Goal: Task Accomplishment & Management: Manage account settings

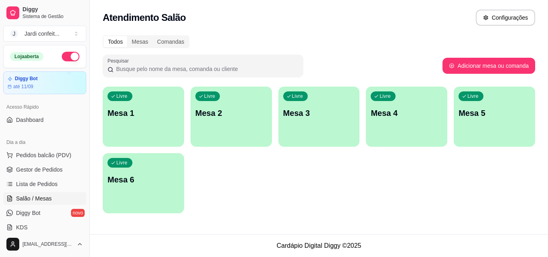
scroll to position [80, 0]
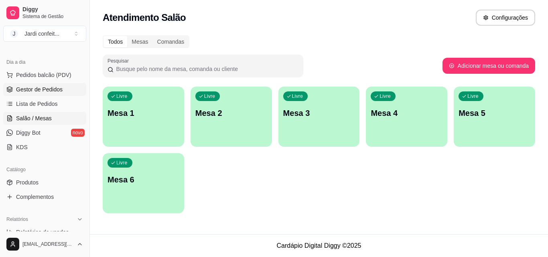
click at [66, 94] on link "Gestor de Pedidos" at bounding box center [44, 89] width 83 height 13
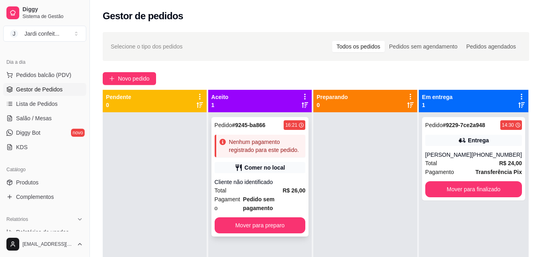
click at [233, 163] on div "Comer no local" at bounding box center [260, 167] width 91 height 11
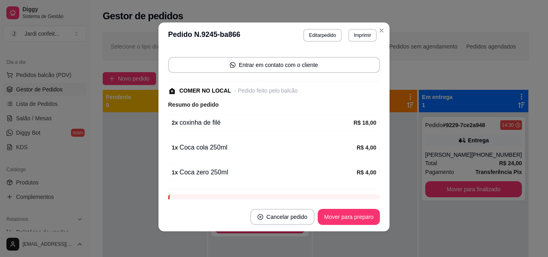
scroll to position [92, 0]
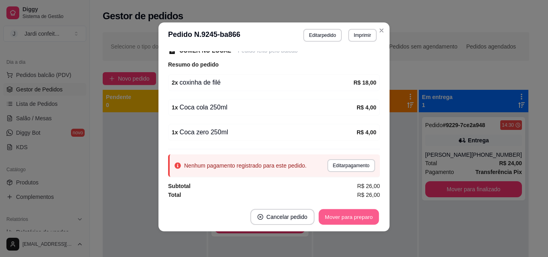
click at [358, 212] on button "Mover para preparo" at bounding box center [349, 218] width 60 height 16
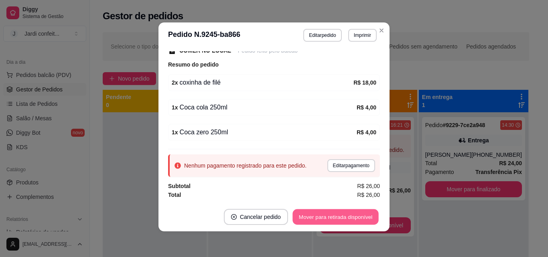
click at [358, 212] on button "Mover para retirada disponível" at bounding box center [336, 218] width 86 height 16
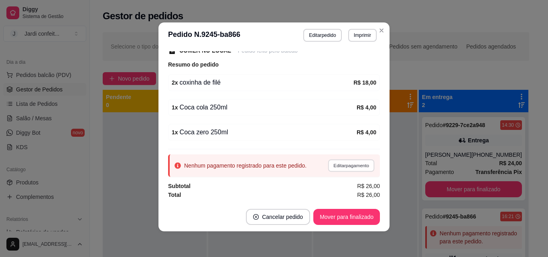
click at [344, 164] on button "Editar pagamento" at bounding box center [351, 165] width 47 height 12
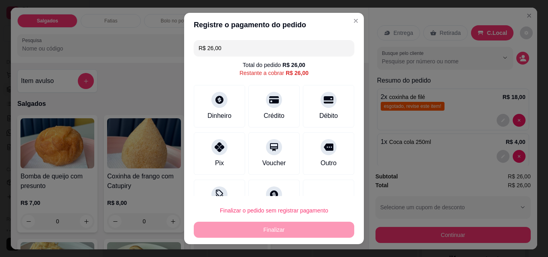
click at [259, 54] on input "R$ 26,00" at bounding box center [274, 48] width 151 height 16
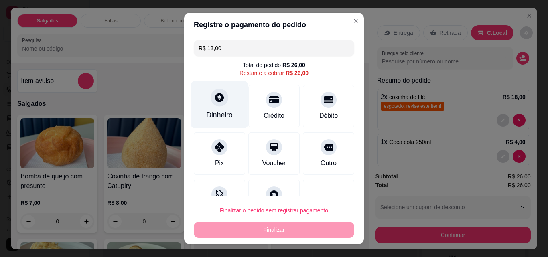
type input "R$ 13,00"
click at [220, 116] on div "Dinheiro" at bounding box center [219, 115] width 26 height 10
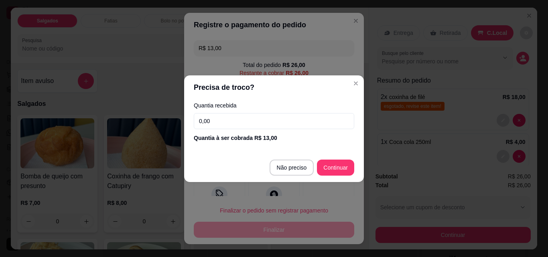
click at [233, 122] on input "0,00" at bounding box center [274, 121] width 161 height 16
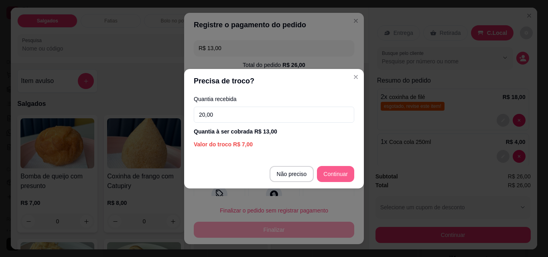
type input "20,00"
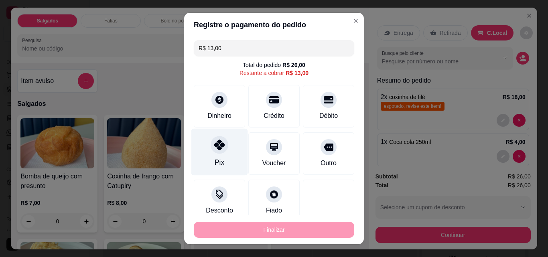
click at [214, 147] on icon at bounding box center [219, 145] width 10 height 10
type input "R$ 0,00"
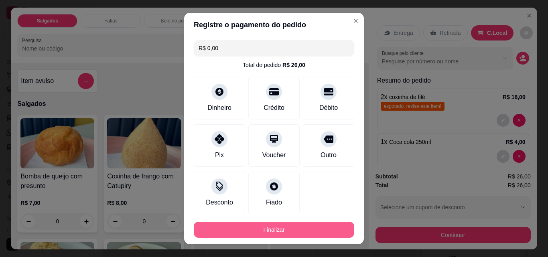
click at [266, 228] on button "Finalizar" at bounding box center [274, 230] width 161 height 16
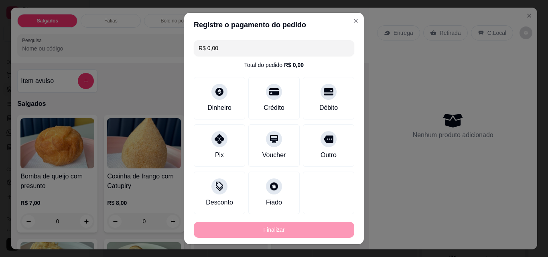
type input "0"
type input "-R$ 26,00"
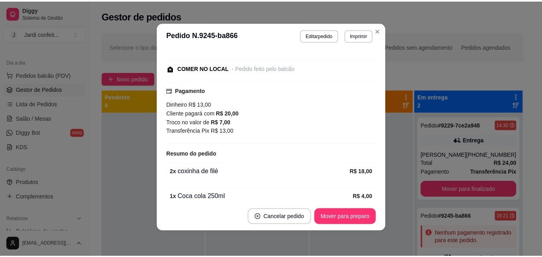
scroll to position [109, 0]
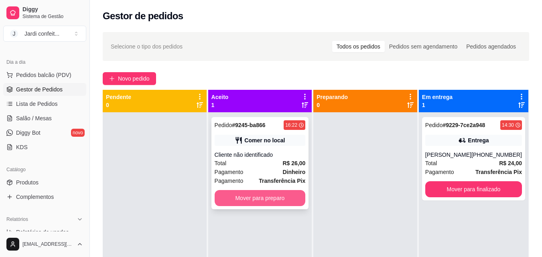
click at [287, 194] on button "Mover para preparo" at bounding box center [260, 198] width 91 height 16
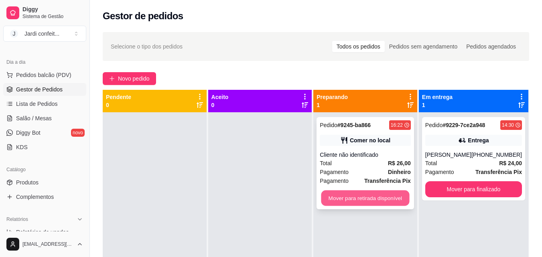
click at [369, 194] on button "Mover para retirada disponível" at bounding box center [365, 199] width 88 height 16
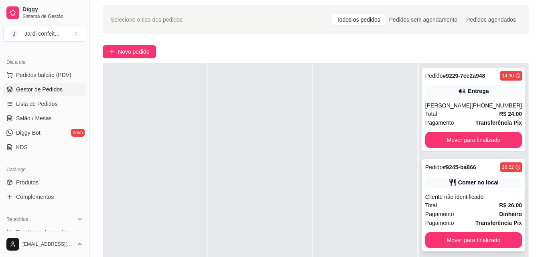
scroll to position [80, 0]
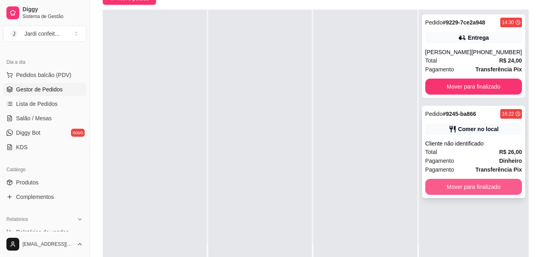
click at [473, 193] on button "Mover para finalizado" at bounding box center [473, 187] width 97 height 16
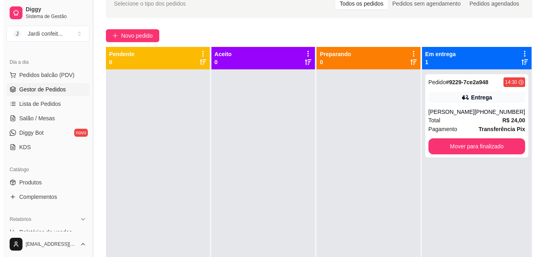
scroll to position [0, 0]
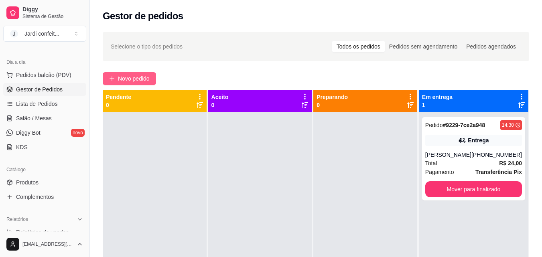
click at [125, 77] on span "Novo pedido" at bounding box center [134, 78] width 32 height 9
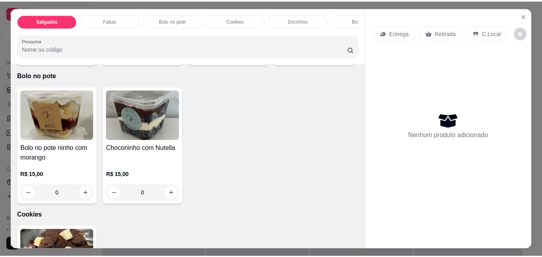
scroll to position [482, 0]
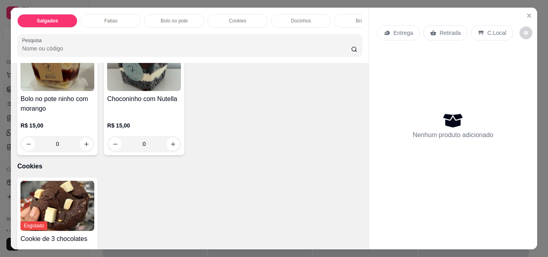
click at [344, 7] on icon "increase-product-quantity" at bounding box center [347, 4] width 6 height 6
type input "1"
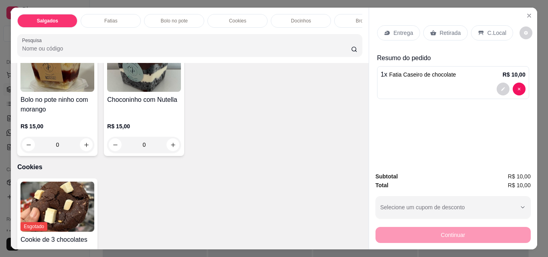
click at [433, 26] on div "Retirada" at bounding box center [445, 32] width 45 height 15
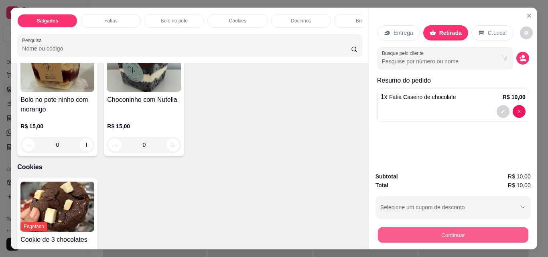
click at [469, 233] on button "Continuar" at bounding box center [453, 235] width 151 height 16
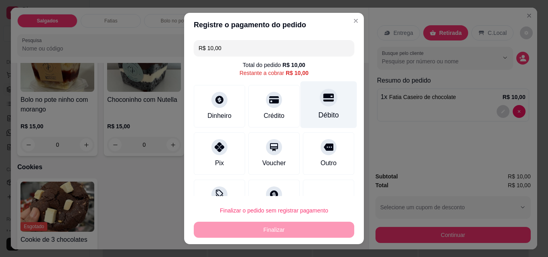
click at [319, 110] on div "Débito" at bounding box center [329, 115] width 20 height 10
type input "R$ 0,00"
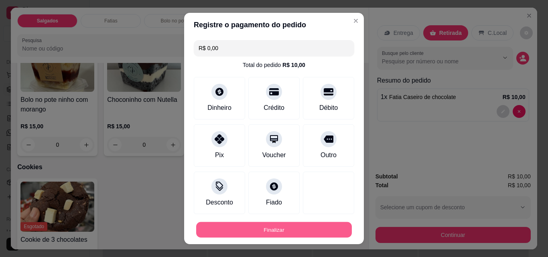
click at [298, 232] on button "Finalizar" at bounding box center [274, 230] width 156 height 16
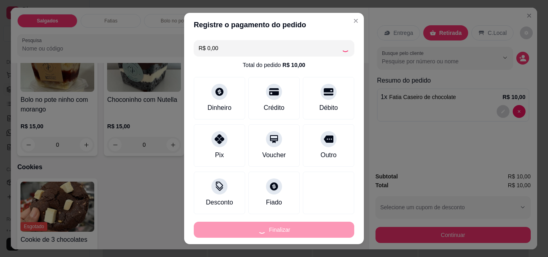
type input "0"
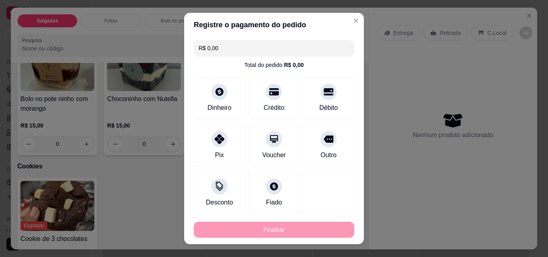
type input "-R$ 10,00"
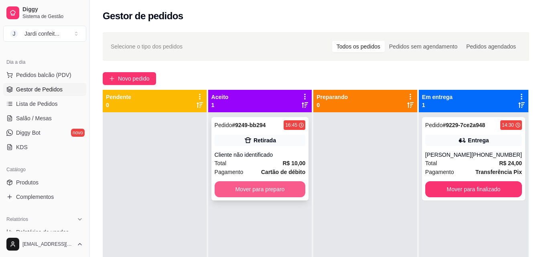
click at [278, 188] on button "Mover para preparo" at bounding box center [260, 189] width 91 height 16
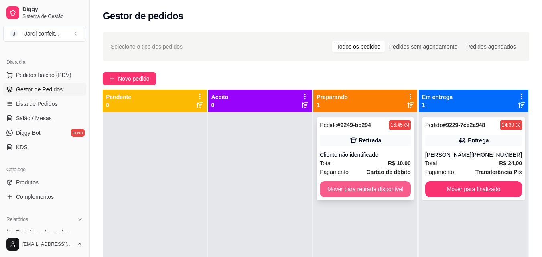
click at [343, 187] on button "Mover para retirada disponível" at bounding box center [365, 189] width 91 height 16
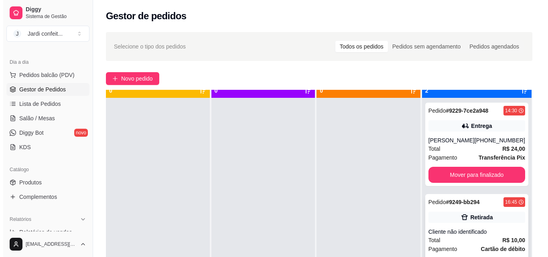
scroll to position [22, 0]
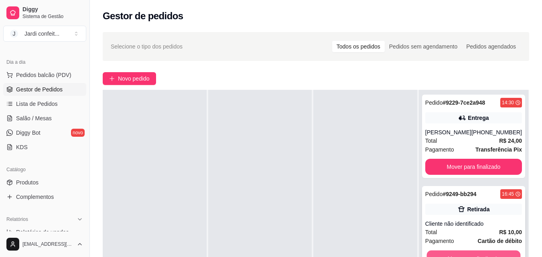
click at [462, 255] on button "Mover para finalizado" at bounding box center [474, 259] width 94 height 16
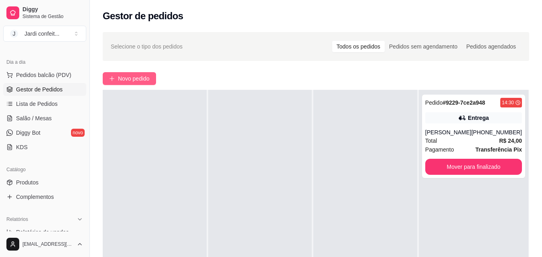
click at [143, 81] on span "Novo pedido" at bounding box center [134, 78] width 32 height 9
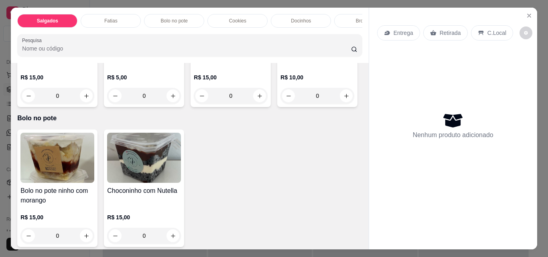
scroll to position [401, 0]
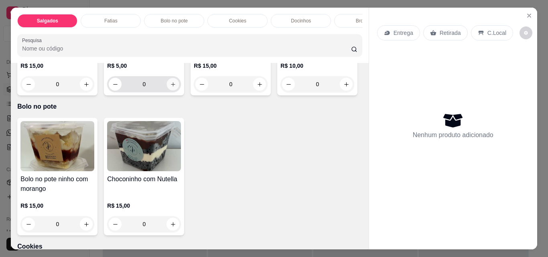
click at [172, 91] on button "increase-product-quantity" at bounding box center [173, 84] width 12 height 12
type input "1"
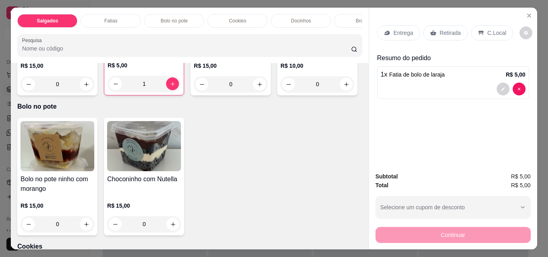
click at [424, 25] on div "Retirada" at bounding box center [445, 32] width 45 height 15
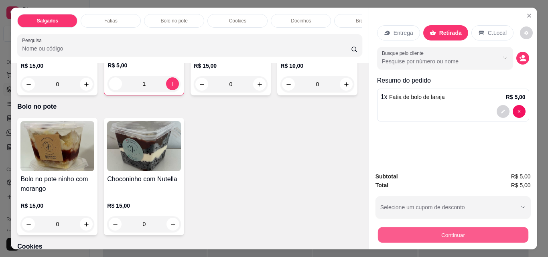
click at [421, 233] on button "Continuar" at bounding box center [453, 235] width 151 height 16
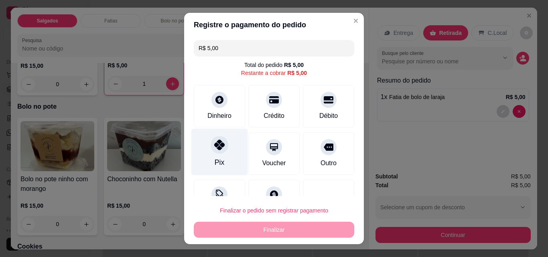
click at [229, 143] on div "Pix" at bounding box center [219, 152] width 57 height 47
type input "R$ 0,00"
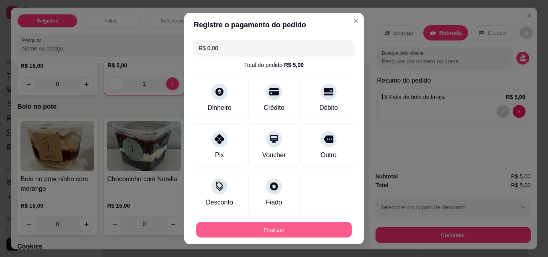
click at [258, 226] on button "Finalizar" at bounding box center [274, 230] width 156 height 16
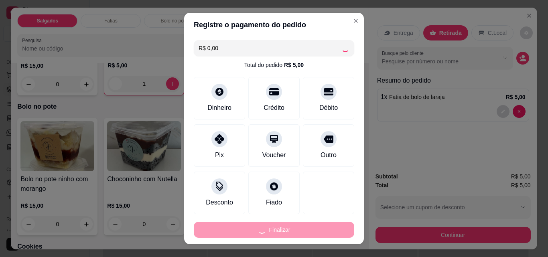
type input "0"
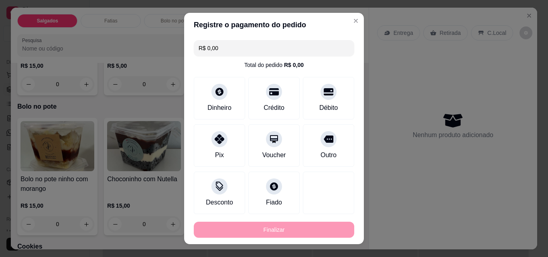
type input "-R$ 5,00"
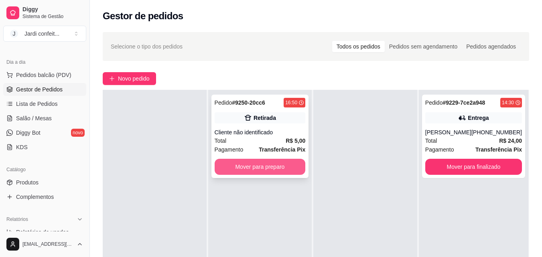
click at [258, 168] on button "Mover para preparo" at bounding box center [260, 167] width 91 height 16
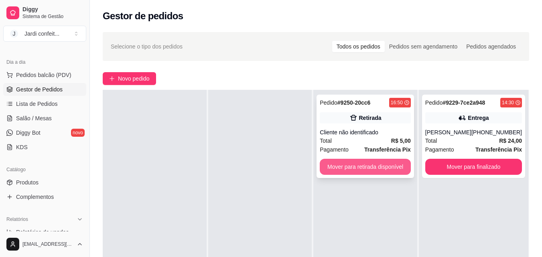
click at [375, 165] on button "Mover para retirada disponível" at bounding box center [365, 167] width 91 height 16
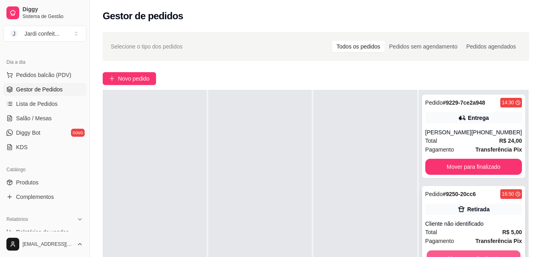
click at [471, 255] on button "Mover para finalizado" at bounding box center [474, 259] width 94 height 16
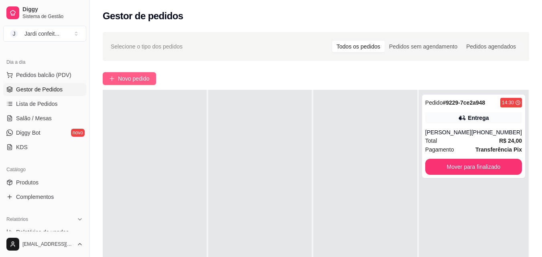
click at [124, 76] on span "Novo pedido" at bounding box center [134, 78] width 32 height 9
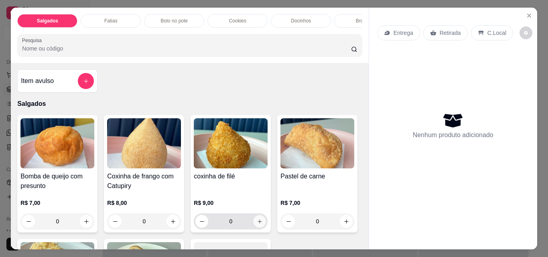
click at [261, 224] on button "increase-product-quantity" at bounding box center [260, 222] width 12 height 12
type input "1"
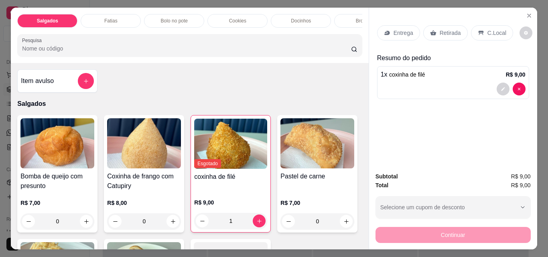
click at [404, 32] on p "Entrega" at bounding box center [404, 33] width 20 height 8
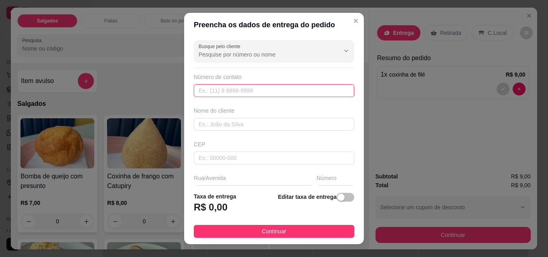
click at [308, 97] on input "text" at bounding box center [274, 90] width 161 height 13
type input "[PHONE_NUMBER]"
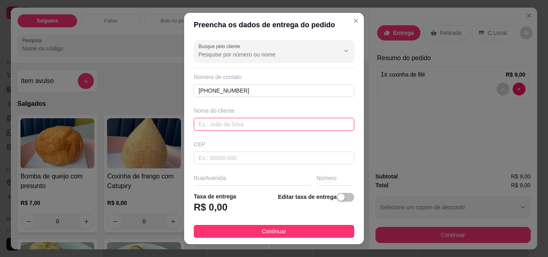
click at [309, 125] on input "text" at bounding box center [274, 124] width 161 height 13
type input "gaby"
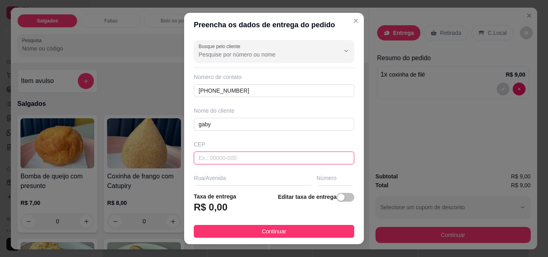
click at [250, 162] on input "text" at bounding box center [274, 158] width 161 height 13
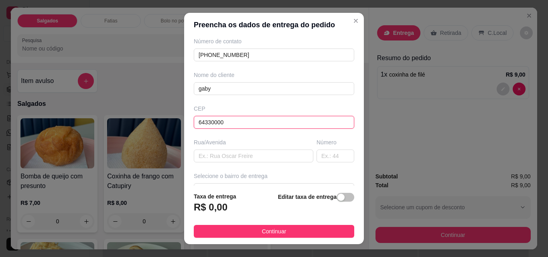
scroll to position [80, 0]
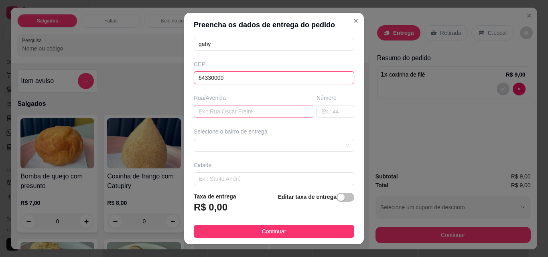
type input "64330000"
click at [241, 110] on input "text" at bounding box center [254, 111] width 120 height 13
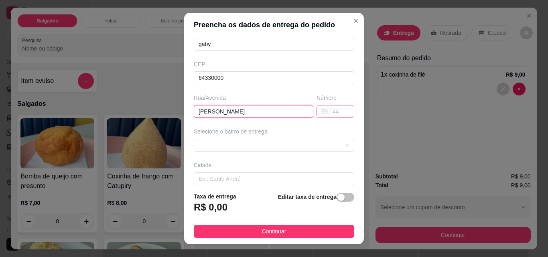
type input "[PERSON_NAME]"
click at [319, 112] on input "text" at bounding box center [336, 111] width 38 height 13
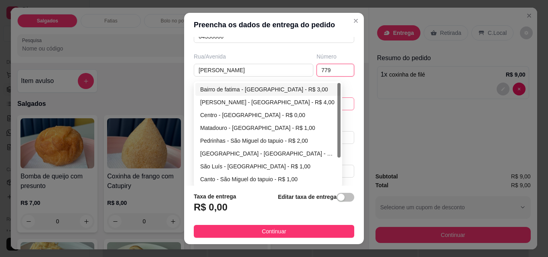
click at [287, 98] on div "64552957034d86202c15ebd1 64552994034d86202c15ebd4 Bairro de fatima - [GEOGRAPHI…" at bounding box center [274, 104] width 161 height 13
type input "779"
click at [228, 112] on div "Centro - [GEOGRAPHIC_DATA] - R$ 0,00" at bounding box center [268, 115] width 136 height 9
type input "São Miguel do tapuio"
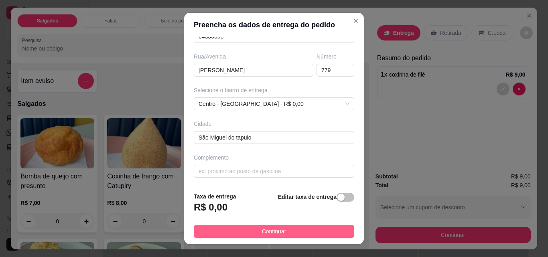
click at [279, 228] on span "Continuar" at bounding box center [274, 231] width 24 height 9
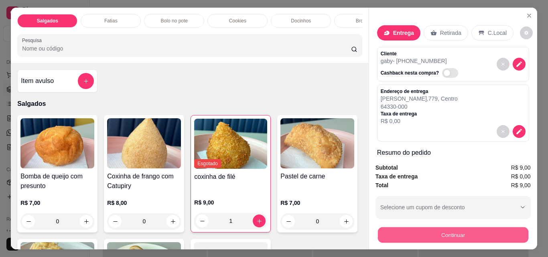
click at [442, 228] on button "Continuar" at bounding box center [453, 235] width 151 height 16
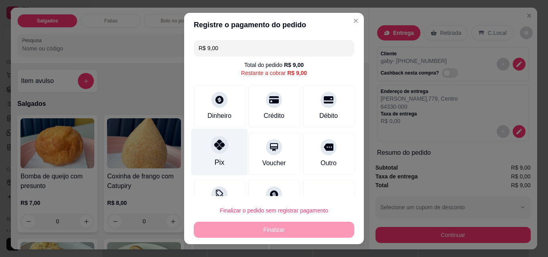
click at [227, 163] on div "Pix" at bounding box center [219, 152] width 57 height 47
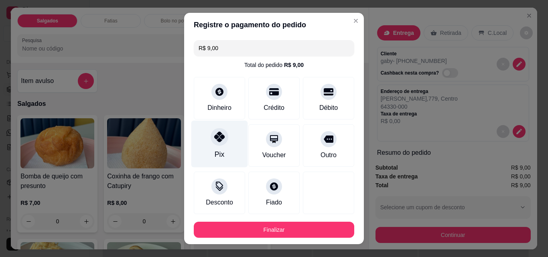
type input "R$ 0,00"
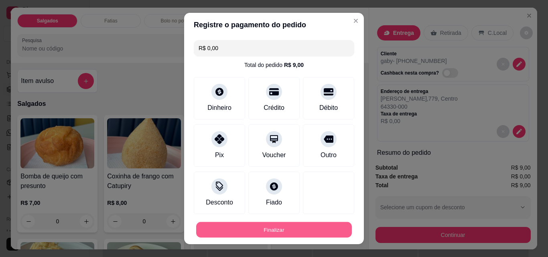
click at [285, 229] on button "Finalizar" at bounding box center [274, 230] width 156 height 16
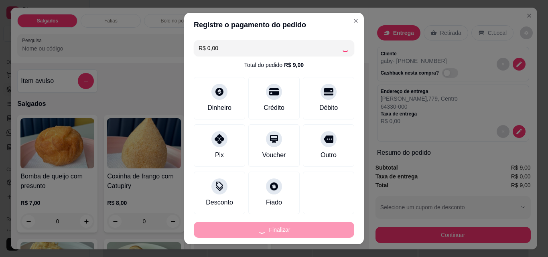
type input "0"
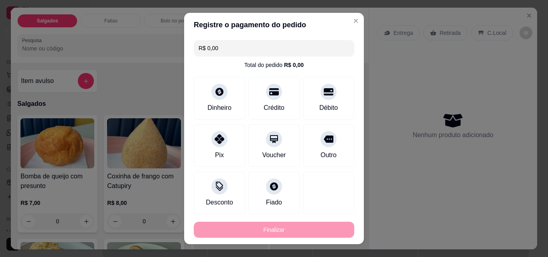
type input "-R$ 9,00"
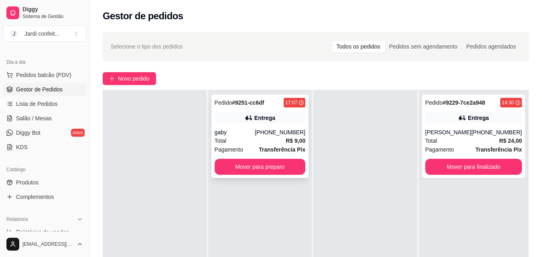
click at [283, 151] on strong "Transferência Pix" at bounding box center [282, 149] width 47 height 6
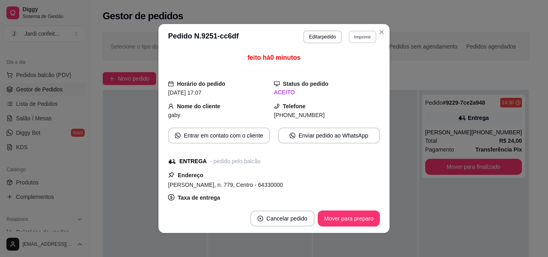
click at [361, 37] on button "Imprimir" at bounding box center [363, 37] width 28 height 12
click at [346, 68] on button "Impressora" at bounding box center [345, 65] width 58 height 13
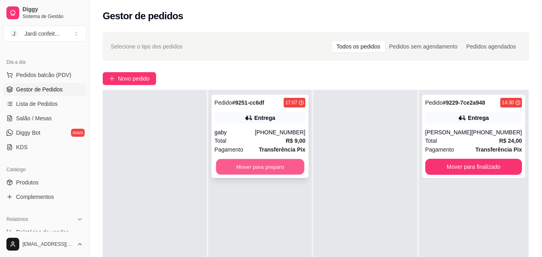
click at [280, 163] on button "Mover para preparo" at bounding box center [260, 167] width 88 height 16
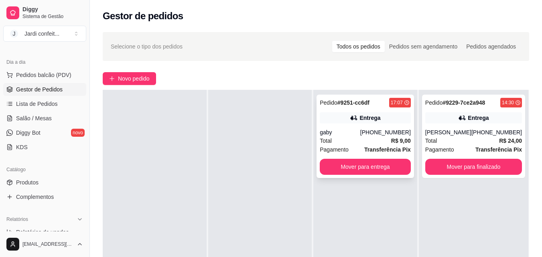
click at [373, 141] on div "Total R$ 9,00" at bounding box center [365, 140] width 91 height 9
drag, startPoint x: 277, startPoint y: 143, endPoint x: 297, endPoint y: 71, distance: 75.0
click at [276, 143] on div at bounding box center [260, 218] width 104 height 257
click at [45, 123] on link "Salão / Mesas" at bounding box center [44, 118] width 83 height 13
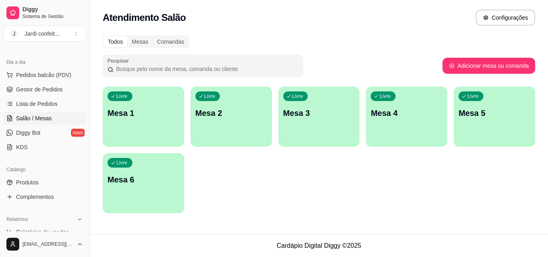
click at [137, 122] on div "Livre Mesa 1" at bounding box center [143, 112] width 81 height 51
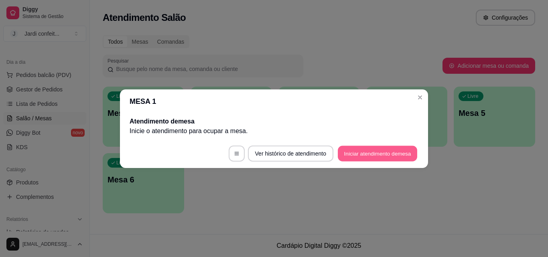
click at [354, 151] on button "Iniciar atendimento de mesa" at bounding box center [377, 154] width 79 height 16
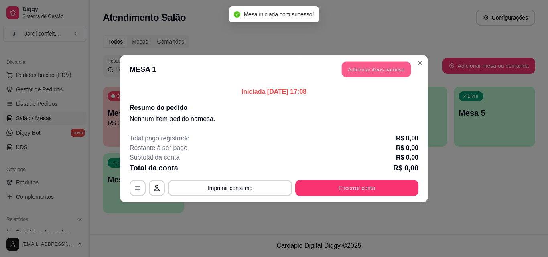
click at [384, 69] on button "Adicionar itens na mesa" at bounding box center [376, 69] width 69 height 16
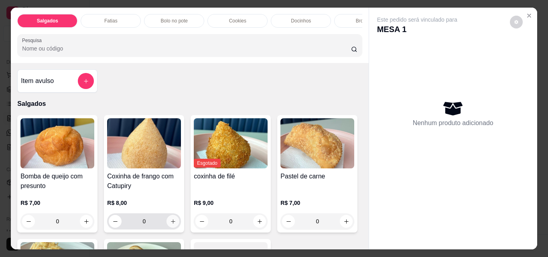
click at [174, 226] on button "increase-product-quantity" at bounding box center [173, 221] width 13 height 13
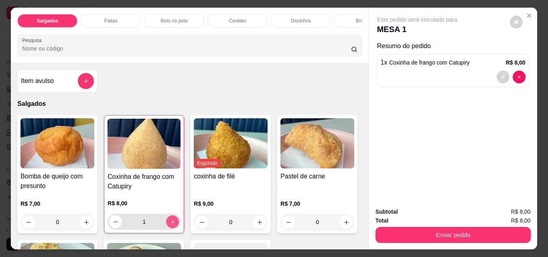
type input "1"
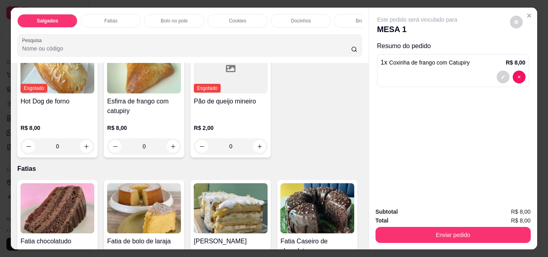
scroll to position [201, 0]
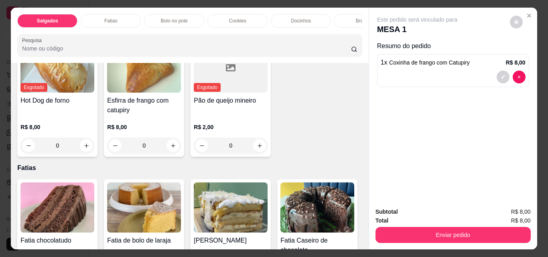
click at [340, 28] on button "increase-product-quantity" at bounding box center [346, 21] width 13 height 13
type input "1"
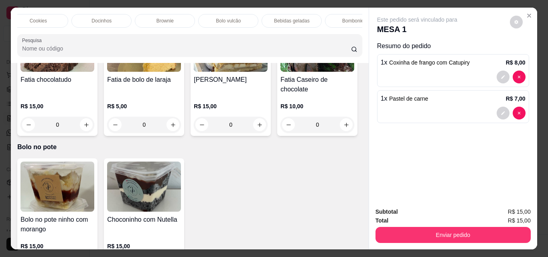
scroll to position [0, 261]
click at [234, 20] on p "Bebidas geladas" at bounding box center [230, 21] width 36 height 6
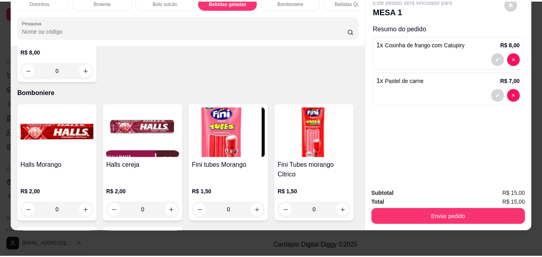
scroll to position [1809, 0]
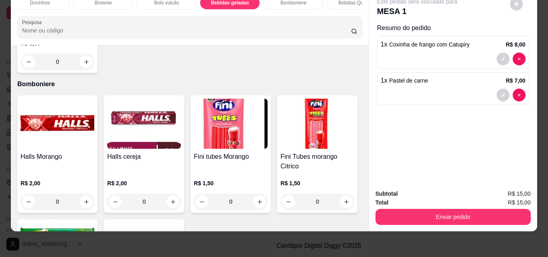
type input "1"
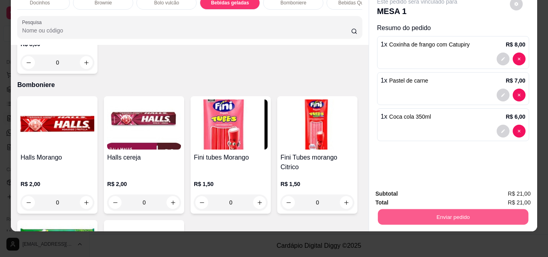
click at [413, 212] on button "Enviar pedido" at bounding box center [453, 217] width 151 height 16
click at [450, 192] on button "Não registrar e enviar pedido" at bounding box center [426, 191] width 83 height 15
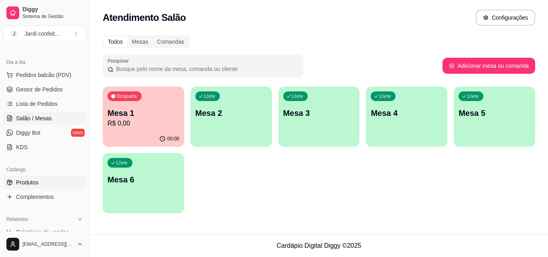
click at [23, 181] on span "Produtos" at bounding box center [27, 183] width 22 height 8
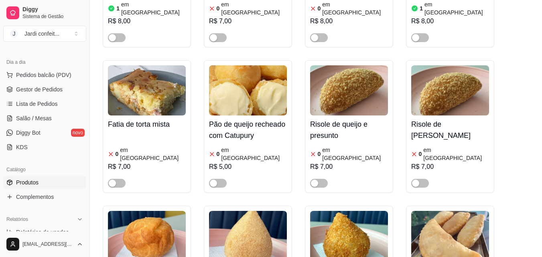
scroll to position [401, 0]
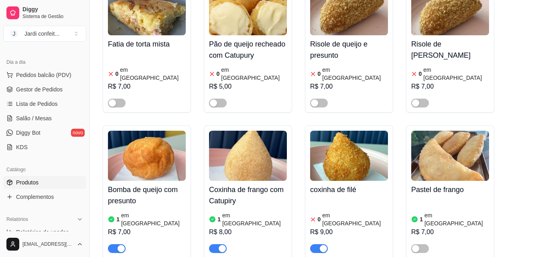
click at [215, 244] on span "button" at bounding box center [218, 248] width 18 height 9
click at [118, 245] on div "button" at bounding box center [121, 248] width 7 height 7
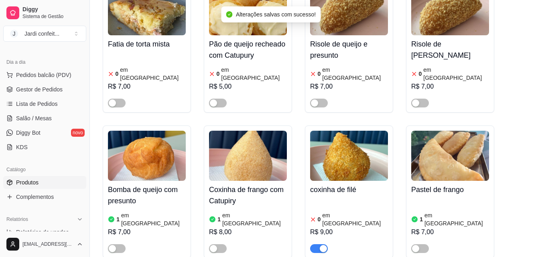
click at [321, 245] on div "button" at bounding box center [323, 248] width 7 height 7
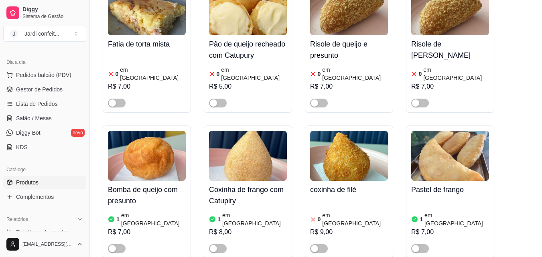
click at [332, 225] on div "coxinha de filé 0 em estoque R$ 9,00" at bounding box center [349, 192] width 88 height 133
click at [41, 118] on span "Salão / Mesas" at bounding box center [34, 118] width 36 height 8
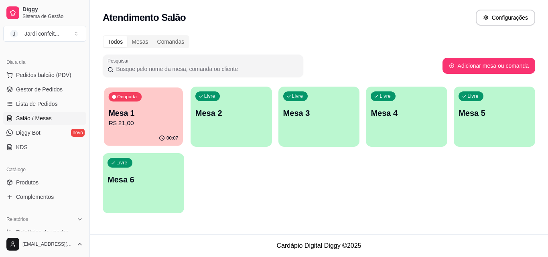
click at [146, 127] on p "R$ 21,00" at bounding box center [143, 123] width 69 height 9
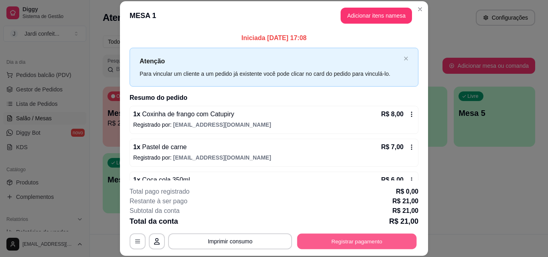
click at [362, 244] on button "Registrar pagamento" at bounding box center [357, 242] width 120 height 16
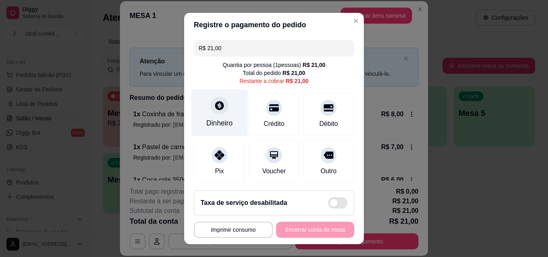
click at [225, 114] on div "Dinheiro" at bounding box center [219, 113] width 57 height 47
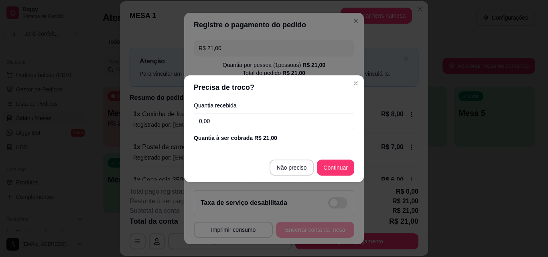
click at [227, 119] on input "0,00" at bounding box center [274, 121] width 161 height 16
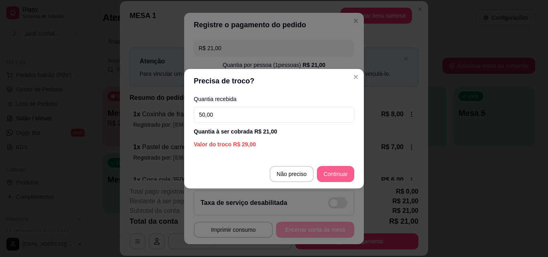
type input "50,00"
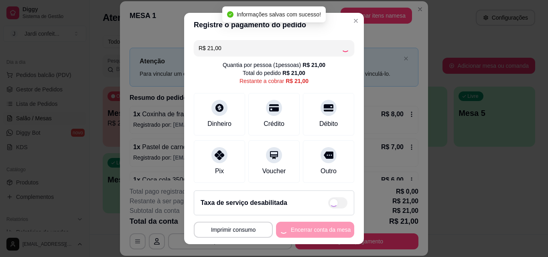
type input "R$ 0,00"
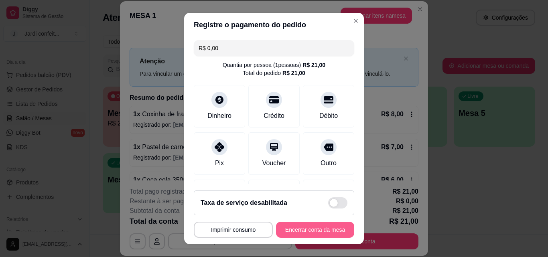
click at [332, 232] on button "Encerrar conta da mesa" at bounding box center [315, 230] width 78 height 16
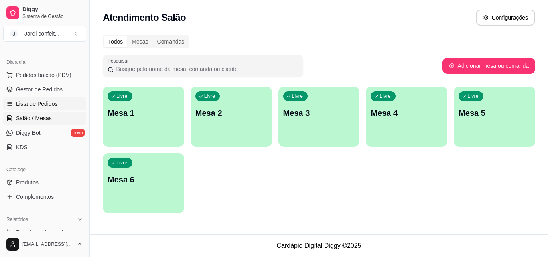
click at [26, 104] on span "Lista de Pedidos" at bounding box center [37, 104] width 42 height 8
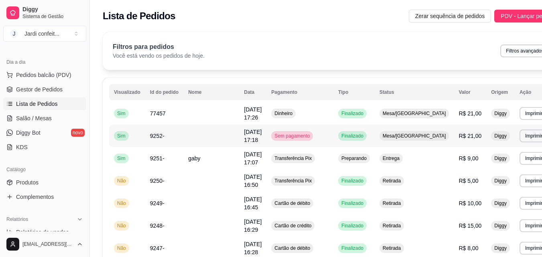
click at [262, 135] on td "[DATE] 17:18" at bounding box center [252, 136] width 27 height 22
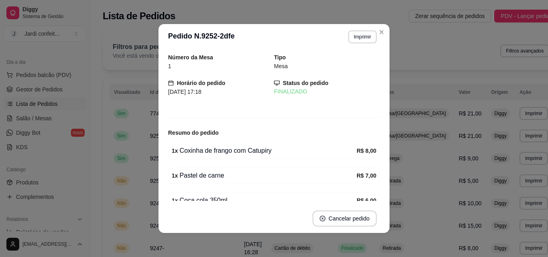
click at [240, 122] on div "Número da Mesa 1 Tipo Mesa Horário do pedido [DATE] 17:18 Status do pedido FINA…" at bounding box center [274, 127] width 212 height 148
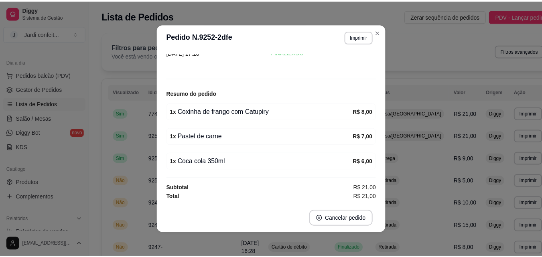
scroll to position [2, 0]
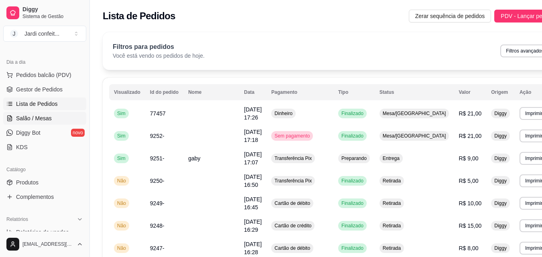
click at [51, 119] on link "Salão / Mesas" at bounding box center [44, 118] width 83 height 13
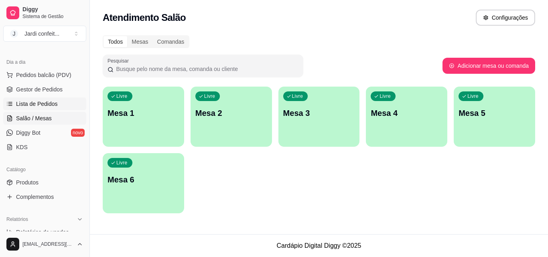
click at [51, 103] on span "Lista de Pedidos" at bounding box center [37, 104] width 42 height 8
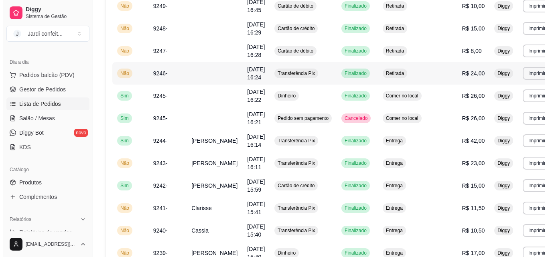
scroll to position [201, 0]
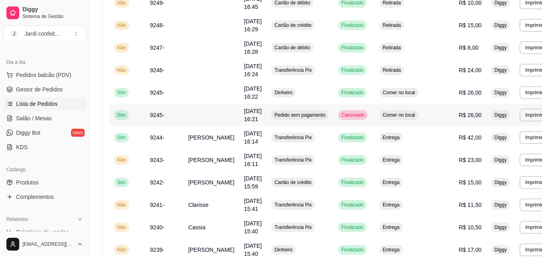
click at [335, 116] on td "Cancelado" at bounding box center [354, 115] width 41 height 22
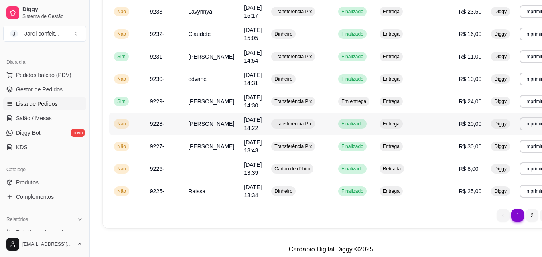
scroll to position [578, 0]
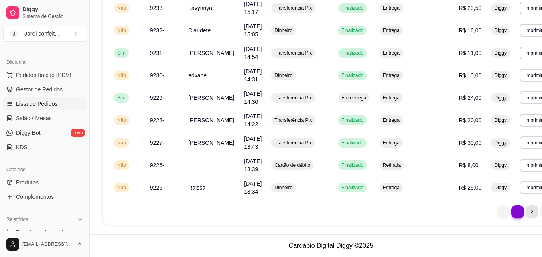
click at [526, 213] on li "2" at bounding box center [532, 211] width 13 height 13
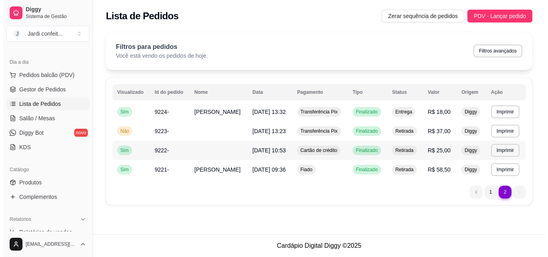
scroll to position [0, 0]
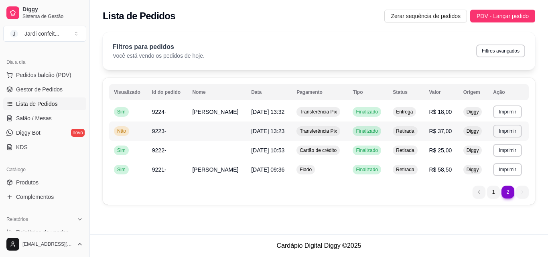
click at [231, 131] on td at bounding box center [216, 131] width 59 height 19
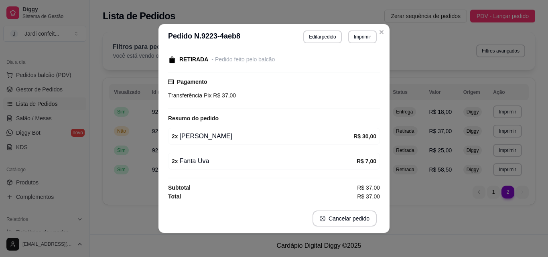
scroll to position [2, 0]
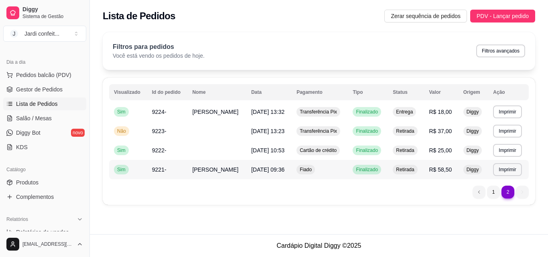
click at [227, 179] on td "[PERSON_NAME]" at bounding box center [216, 169] width 59 height 19
click at [139, 205] on div "**********" at bounding box center [319, 141] width 433 height 127
click at [61, 88] on span "Gestor de Pedidos" at bounding box center [39, 89] width 47 height 8
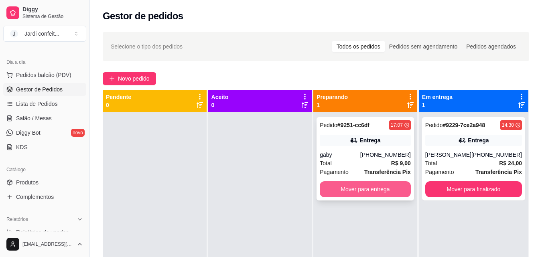
click at [352, 185] on button "Mover para entrega" at bounding box center [365, 189] width 91 height 16
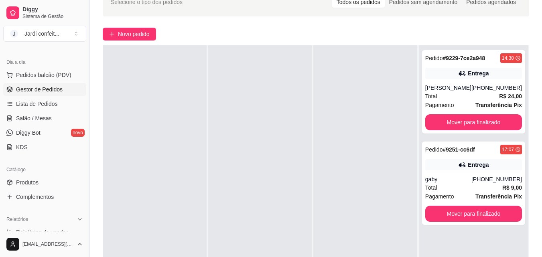
scroll to position [80, 0]
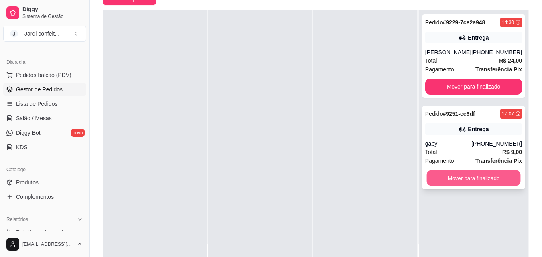
click at [467, 178] on button "Mover para finalizado" at bounding box center [474, 179] width 94 height 16
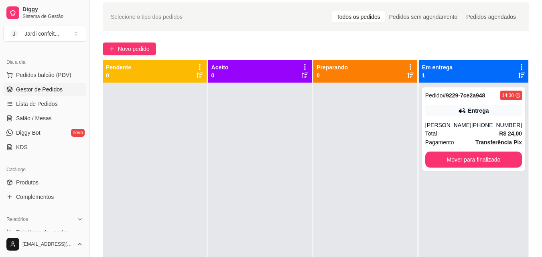
scroll to position [0, 0]
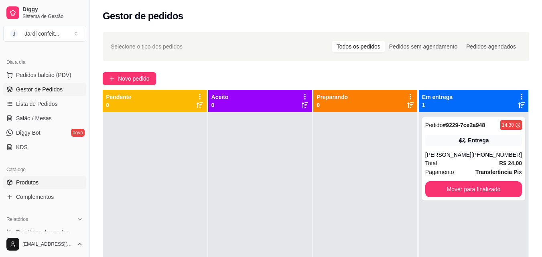
click at [45, 186] on link "Produtos" at bounding box center [44, 182] width 83 height 13
click at [36, 183] on span "Produtos" at bounding box center [27, 183] width 22 height 8
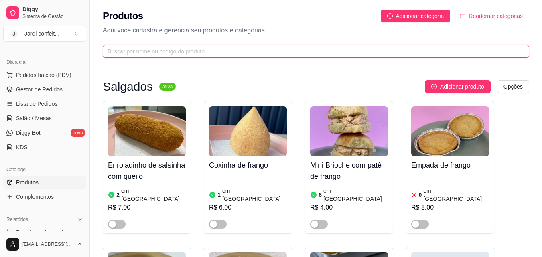
click at [237, 53] on input "text" at bounding box center [313, 51] width 411 height 9
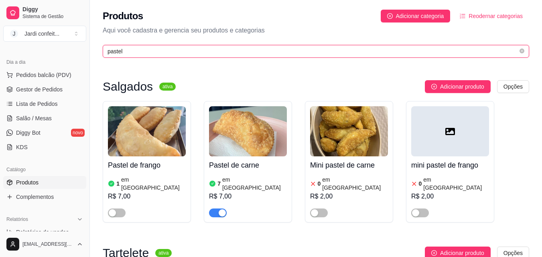
type input "pastel"
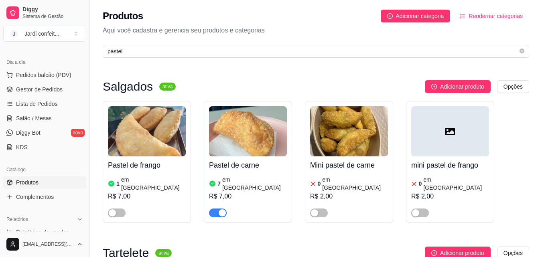
click at [246, 166] on h4 "Pastel de carne" at bounding box center [248, 165] width 78 height 11
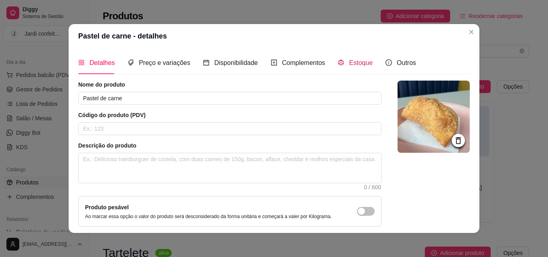
click at [360, 64] on span "Estoque" at bounding box center [361, 62] width 24 height 7
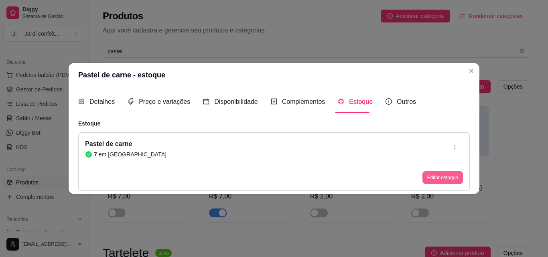
click at [437, 179] on button "Editar estoque" at bounding box center [443, 177] width 41 height 13
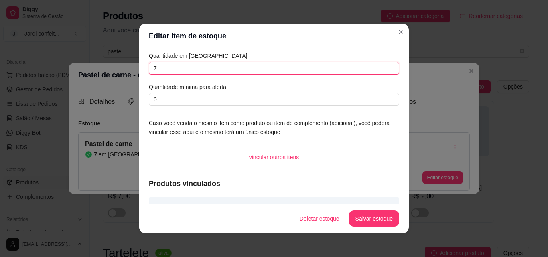
drag, startPoint x: 167, startPoint y: 67, endPoint x: 140, endPoint y: 69, distance: 26.6
click at [140, 69] on div "Quantidade em estoque 7 Quantidade mínima para alerta 0 Caso você venda o mesmo…" at bounding box center [274, 126] width 270 height 156
type input "07"
click at [377, 210] on footer "Deletar estoque Salvar estoque" at bounding box center [274, 218] width 270 height 29
click at [372, 218] on button "Salvar estoque" at bounding box center [374, 219] width 50 height 16
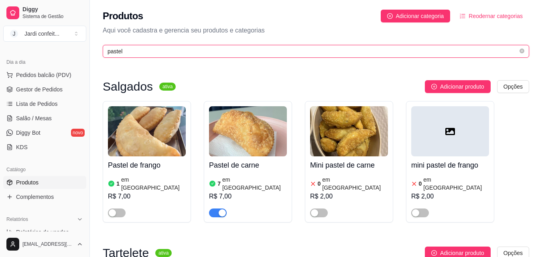
drag, startPoint x: 182, startPoint y: 50, endPoint x: 75, endPoint y: 52, distance: 107.2
click at [75, 52] on div "Diggy Sistema de Gestão J Jardi confeit ... Loja aberta Diggy Bot até 11/09 Ace…" at bounding box center [271, 215] width 542 height 430
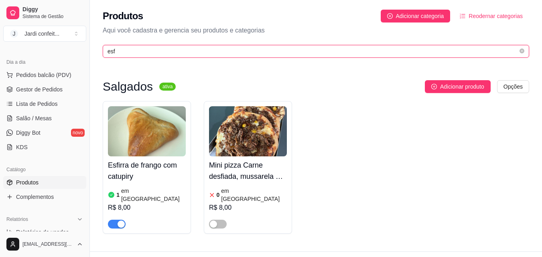
type input "esf"
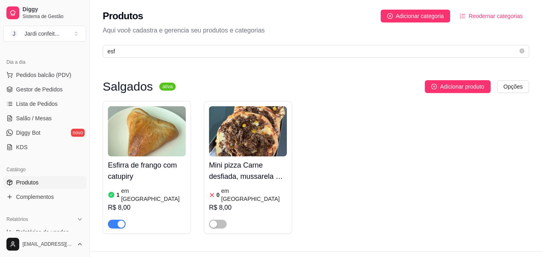
click at [170, 171] on h4 "Esfirra de frango com catupiry" at bounding box center [147, 171] width 78 height 22
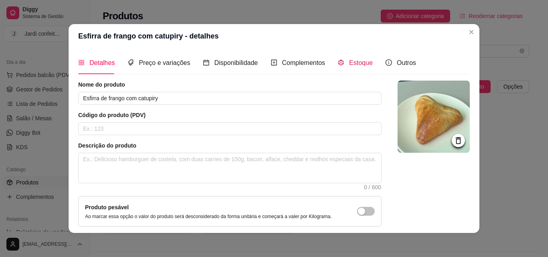
click at [358, 64] on span "Estoque" at bounding box center [361, 62] width 24 height 7
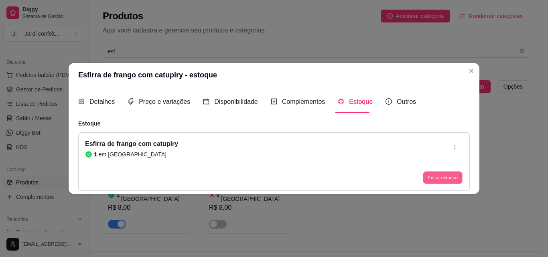
click at [440, 178] on button "Editar estoque" at bounding box center [442, 178] width 39 height 12
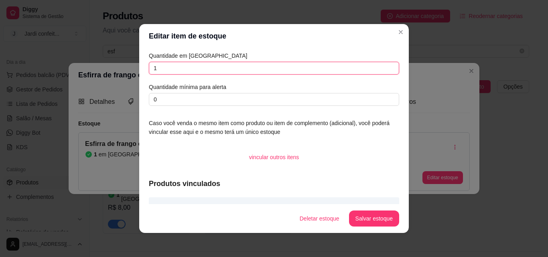
drag, startPoint x: 187, startPoint y: 70, endPoint x: 126, endPoint y: 66, distance: 61.1
click at [126, 66] on div "Editar item de estoque Quantidade em estoque 1 Quantidade mínima para alerta 0 …" at bounding box center [274, 128] width 548 height 257
type input "01"
click at [366, 218] on button "Salvar estoque" at bounding box center [374, 219] width 49 height 16
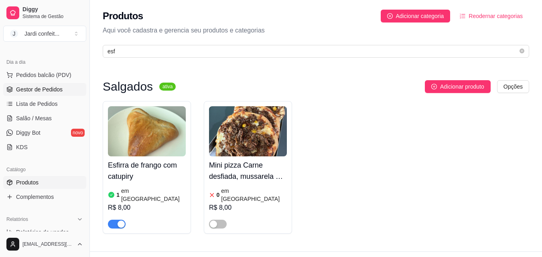
click at [52, 87] on span "Gestor de Pedidos" at bounding box center [39, 89] width 47 height 8
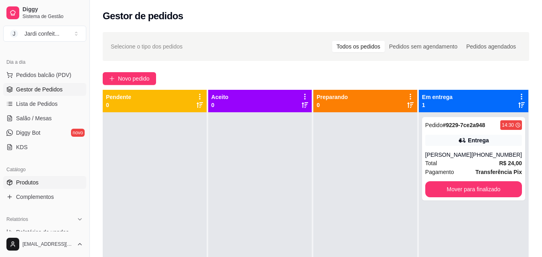
click at [36, 179] on span "Produtos" at bounding box center [27, 183] width 22 height 8
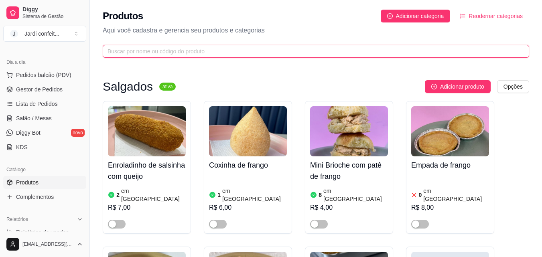
click at [151, 52] on input "text" at bounding box center [313, 51] width 411 height 9
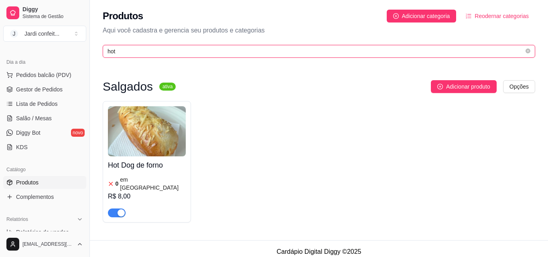
type input "hot"
click at [121, 210] on div "button" at bounding box center [121, 213] width 7 height 7
drag, startPoint x: 120, startPoint y: 52, endPoint x: 92, endPoint y: 52, distance: 28.1
click at [92, 52] on div "Diggy Sistema de Gestão J Jardi confeit ... Loja aberta Diggy Bot até 11/09 Ace…" at bounding box center [274, 131] width 548 height 263
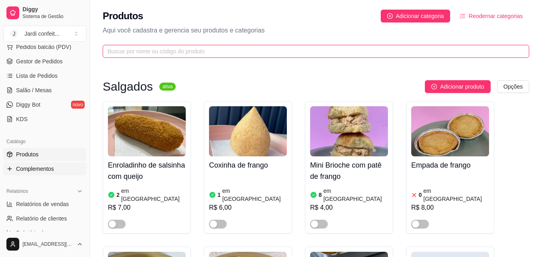
scroll to position [120, 0]
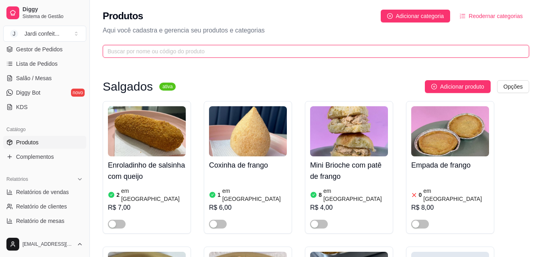
click at [134, 51] on input "text" at bounding box center [313, 51] width 411 height 9
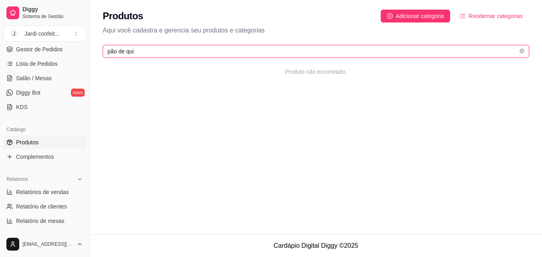
scroll to position [0, 0]
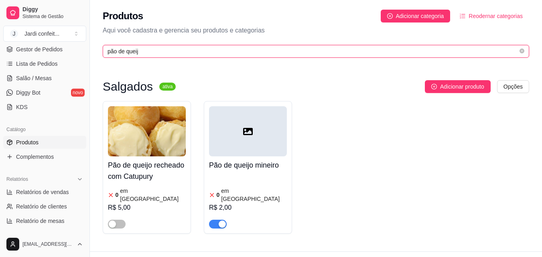
type input "pão de queij"
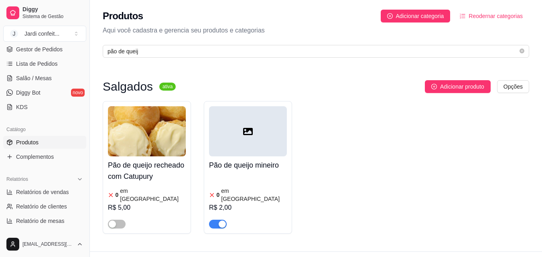
click at [246, 218] on div at bounding box center [248, 221] width 78 height 16
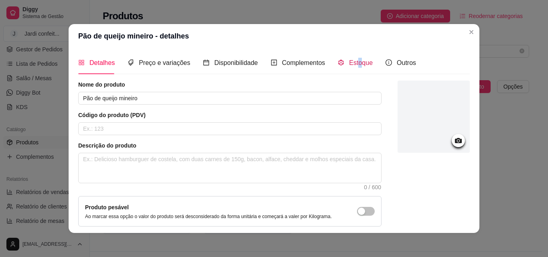
click at [354, 67] on div "Estoque" at bounding box center [355, 63] width 35 height 10
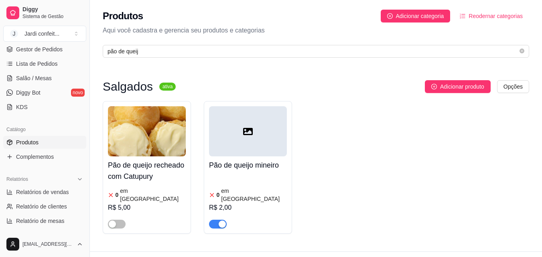
click at [222, 221] on div "button" at bounding box center [222, 224] width 7 height 7
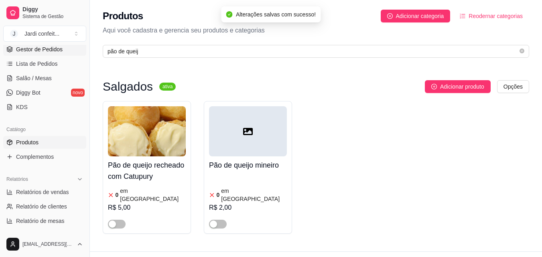
click at [54, 48] on span "Gestor de Pedidos" at bounding box center [39, 49] width 47 height 8
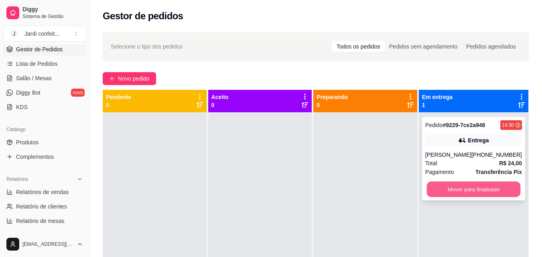
click at [437, 183] on button "Mover para finalizado" at bounding box center [474, 190] width 94 height 16
